Goal: Navigation & Orientation: Find specific page/section

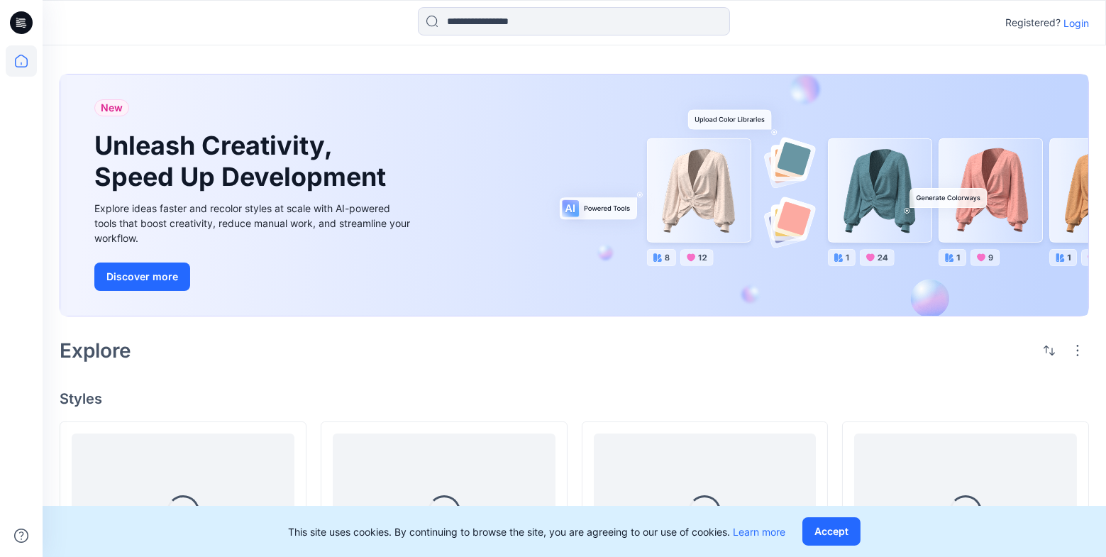
click at [1088, 30] on p "Login" at bounding box center [1077, 23] width 26 height 15
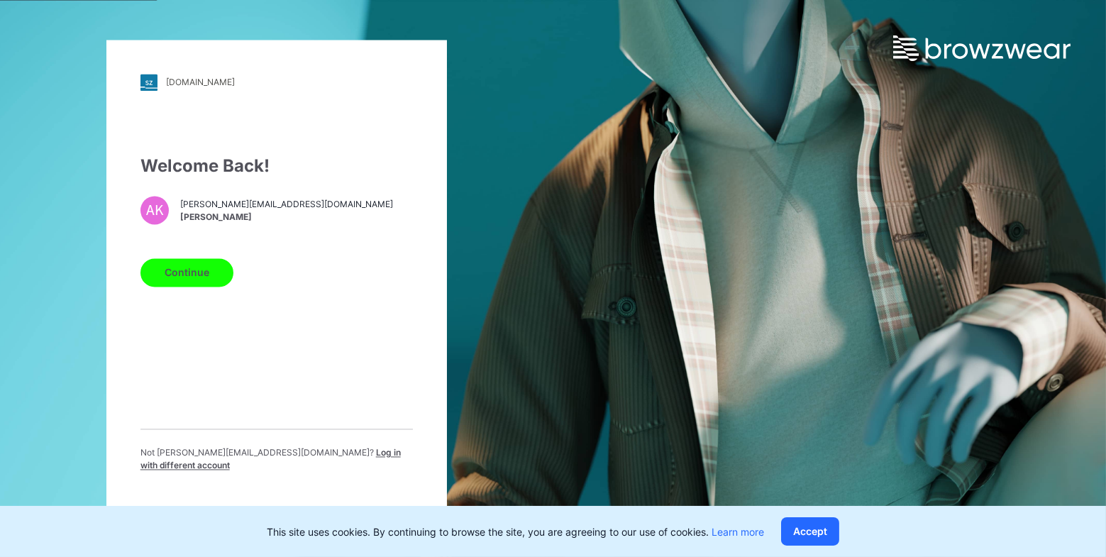
click at [185, 275] on button "Continue" at bounding box center [187, 272] width 93 height 28
click at [172, 281] on button "Continue" at bounding box center [187, 272] width 93 height 28
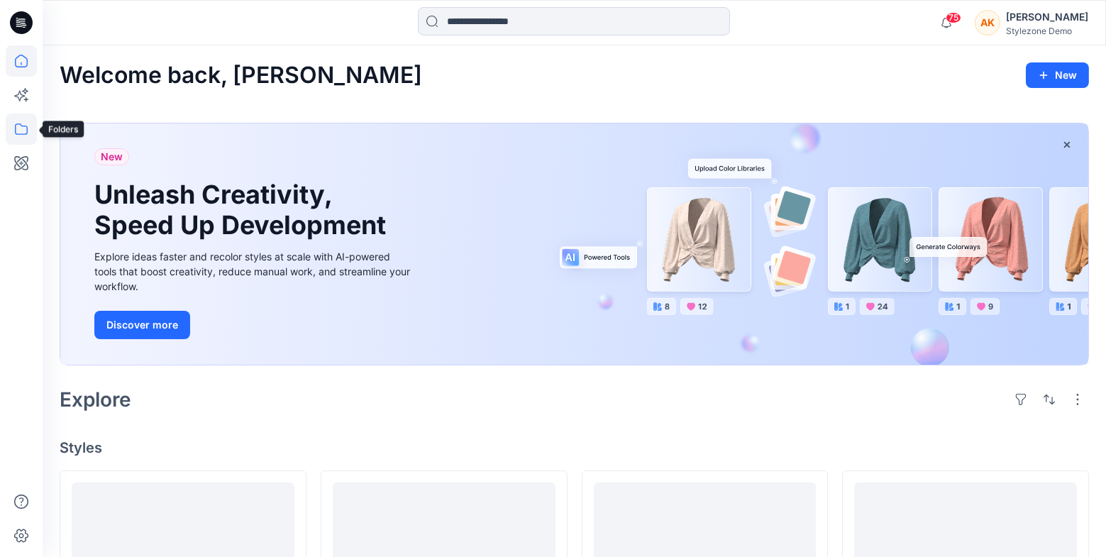
click at [22, 128] on icon at bounding box center [21, 129] width 31 height 31
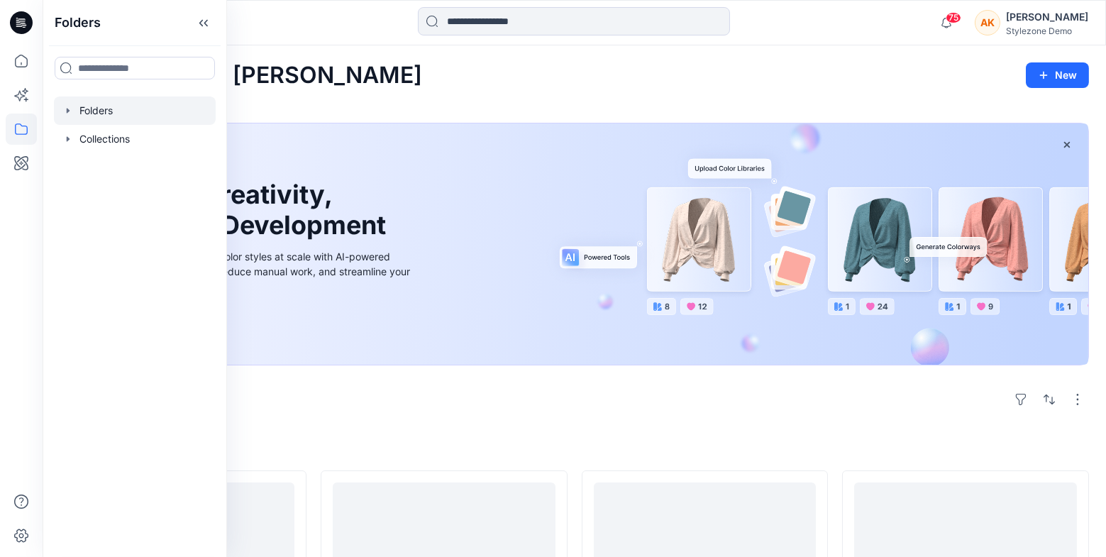
click at [90, 112] on div at bounding box center [135, 111] width 162 height 28
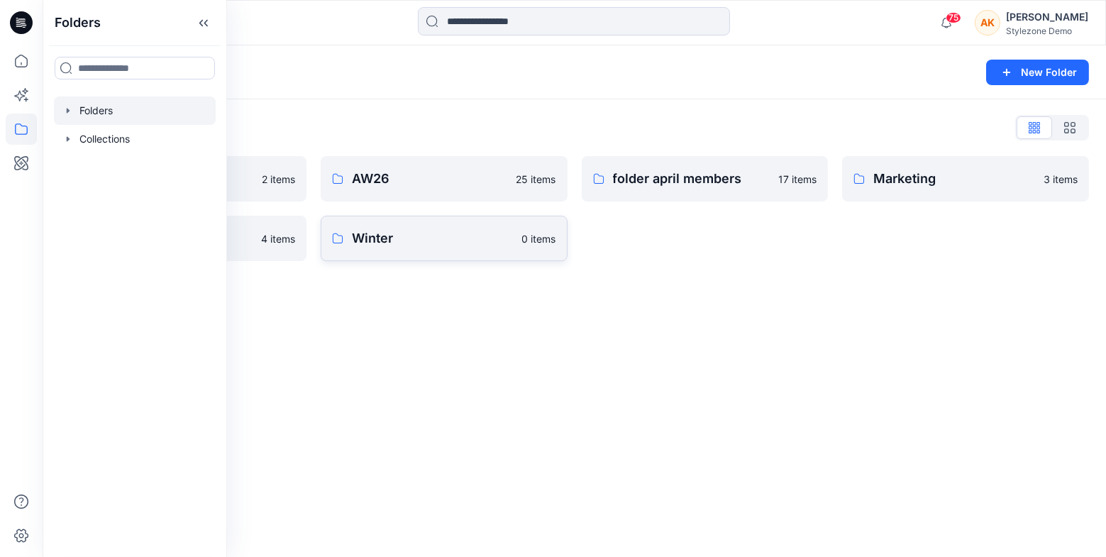
click at [409, 247] on p "Winter" at bounding box center [433, 239] width 162 height 20
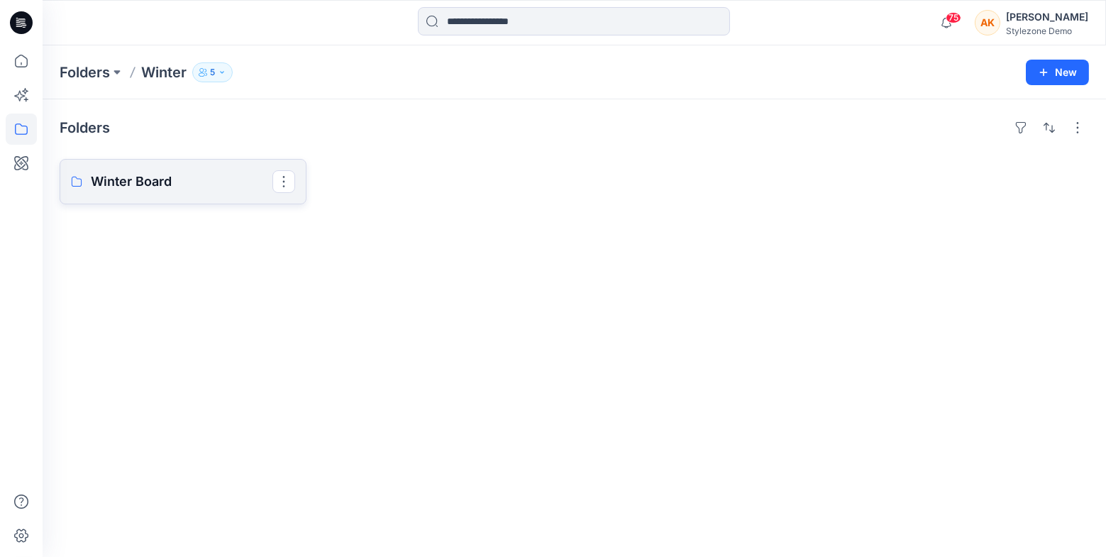
click at [130, 183] on p "Winter Board" at bounding box center [182, 182] width 182 height 20
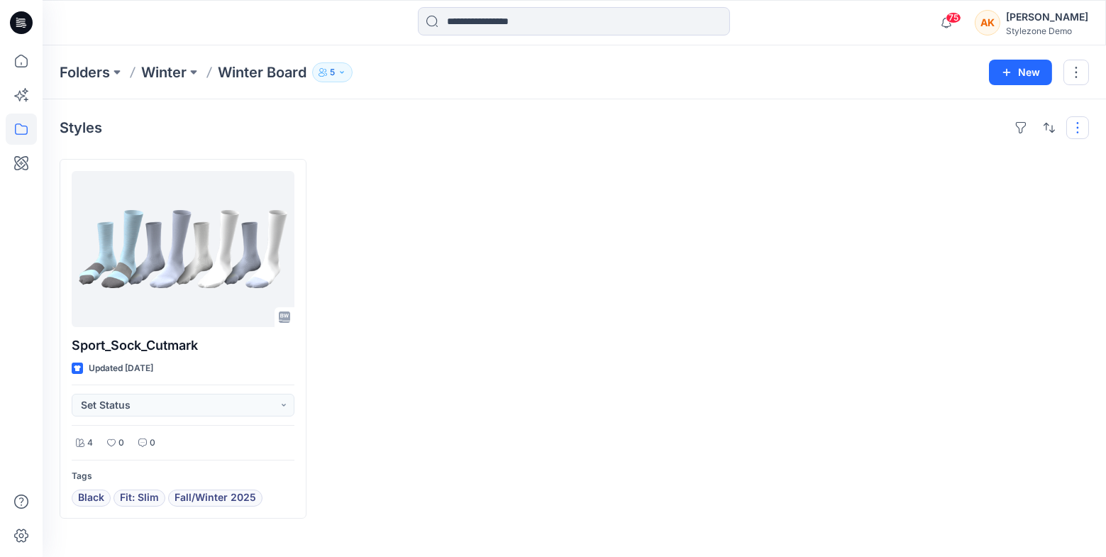
click at [1076, 128] on button "button" at bounding box center [1078, 127] width 23 height 23
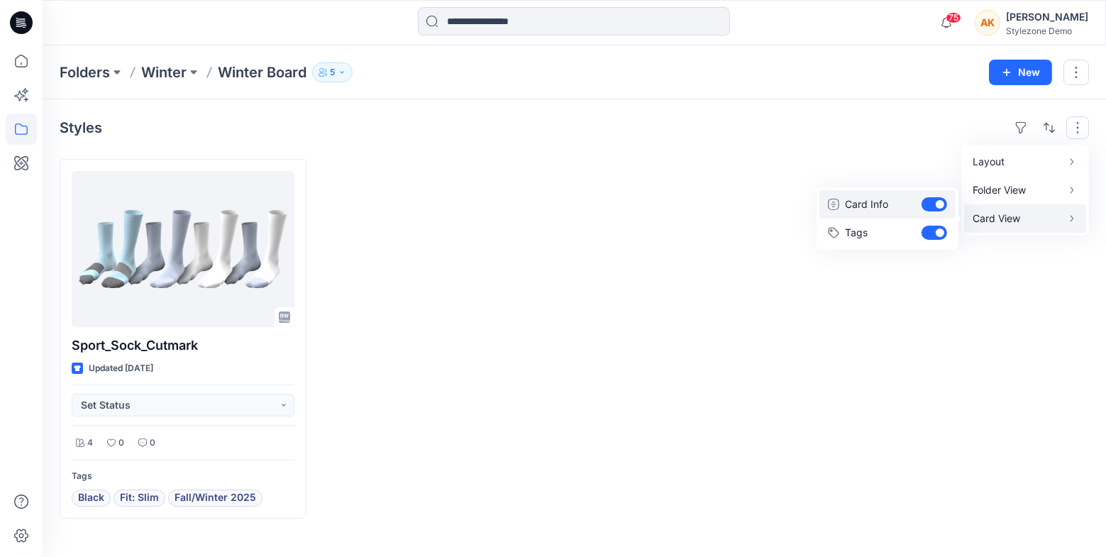
click at [932, 201] on button "Card Info" at bounding box center [888, 204] width 136 height 28
